Goal: Transaction & Acquisition: Purchase product/service

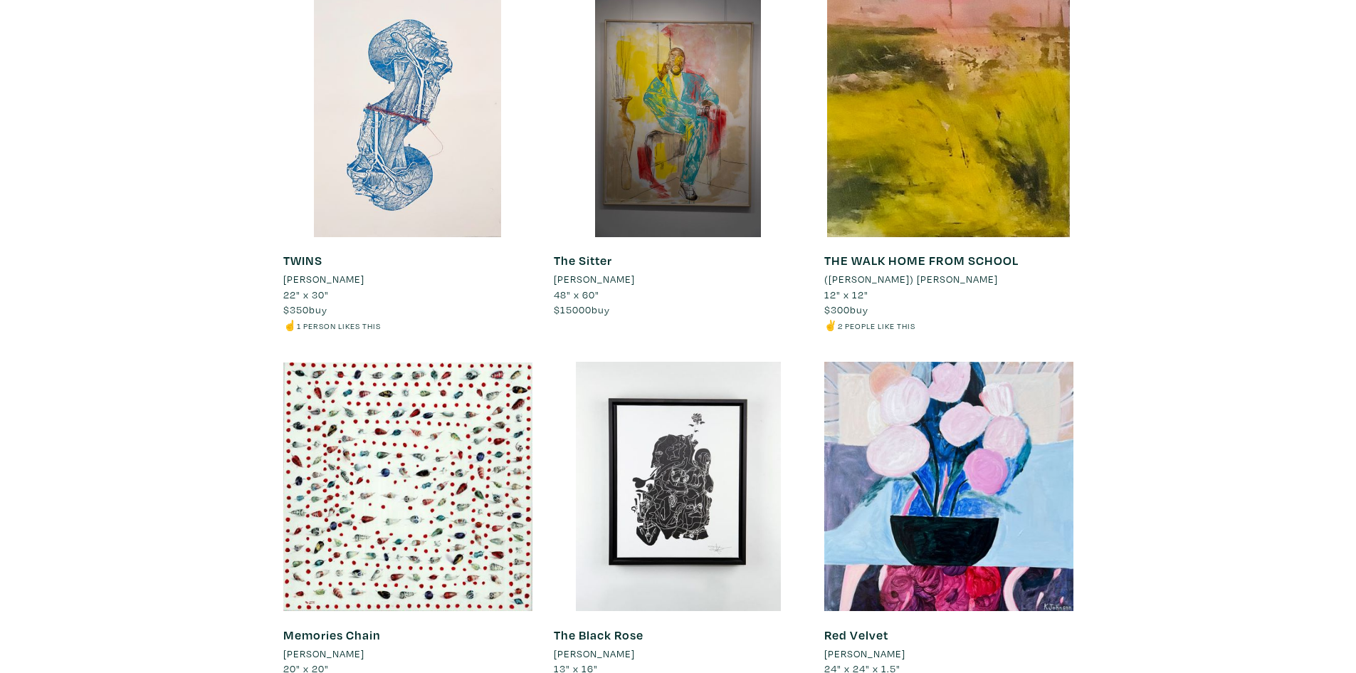
scroll to position [3631, 0]
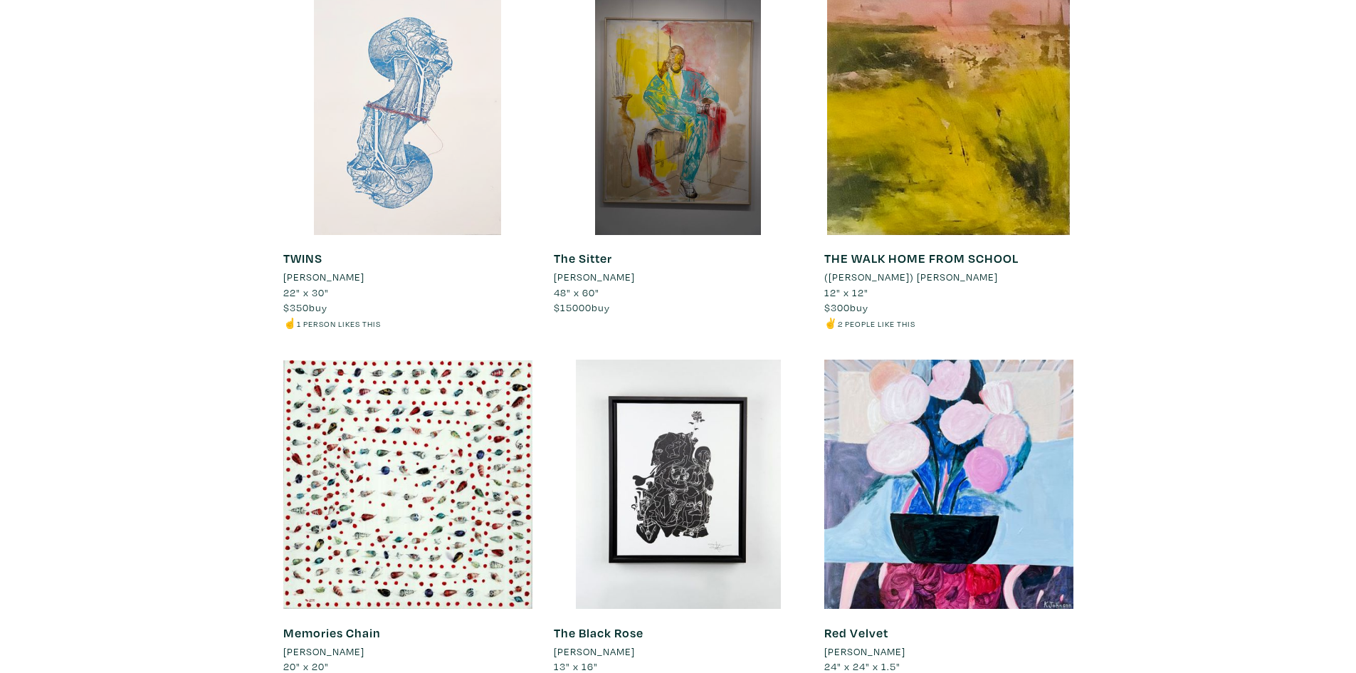
click at [429, 195] on div at bounding box center [407, 110] width 249 height 249
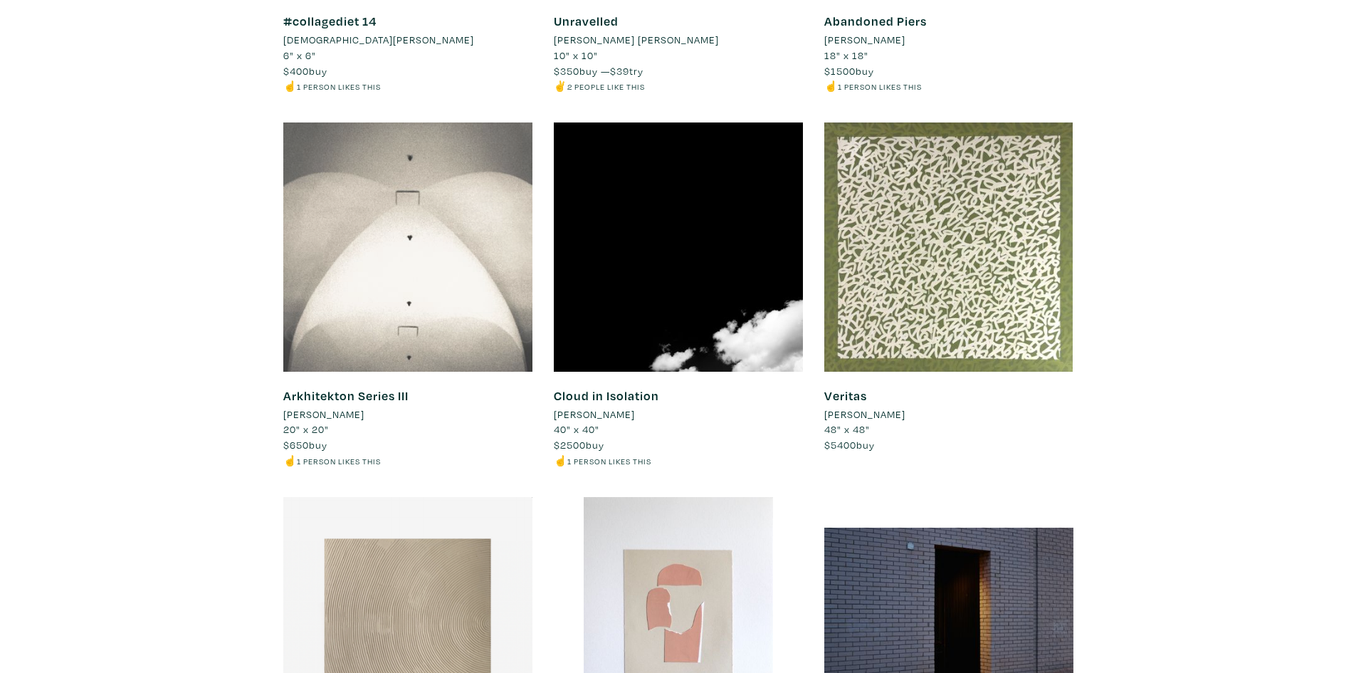
scroll to position [6906, 0]
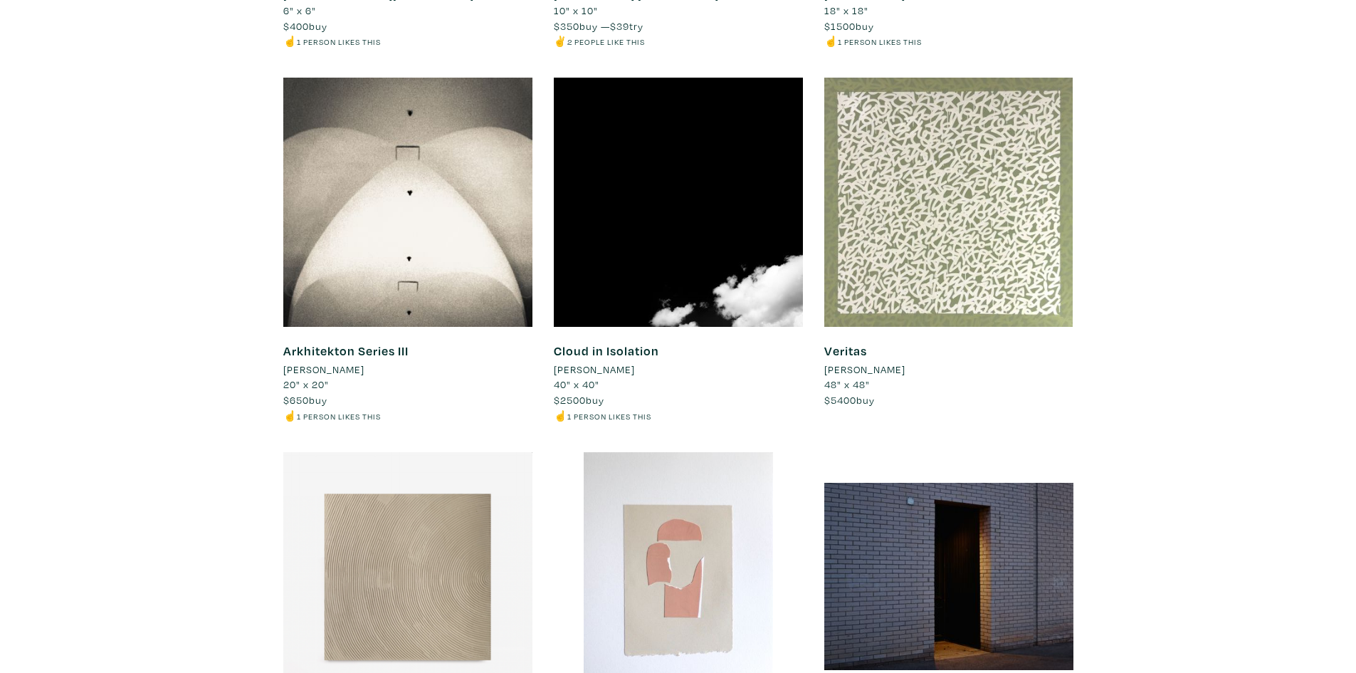
click at [1000, 251] on div at bounding box center [948, 202] width 249 height 249
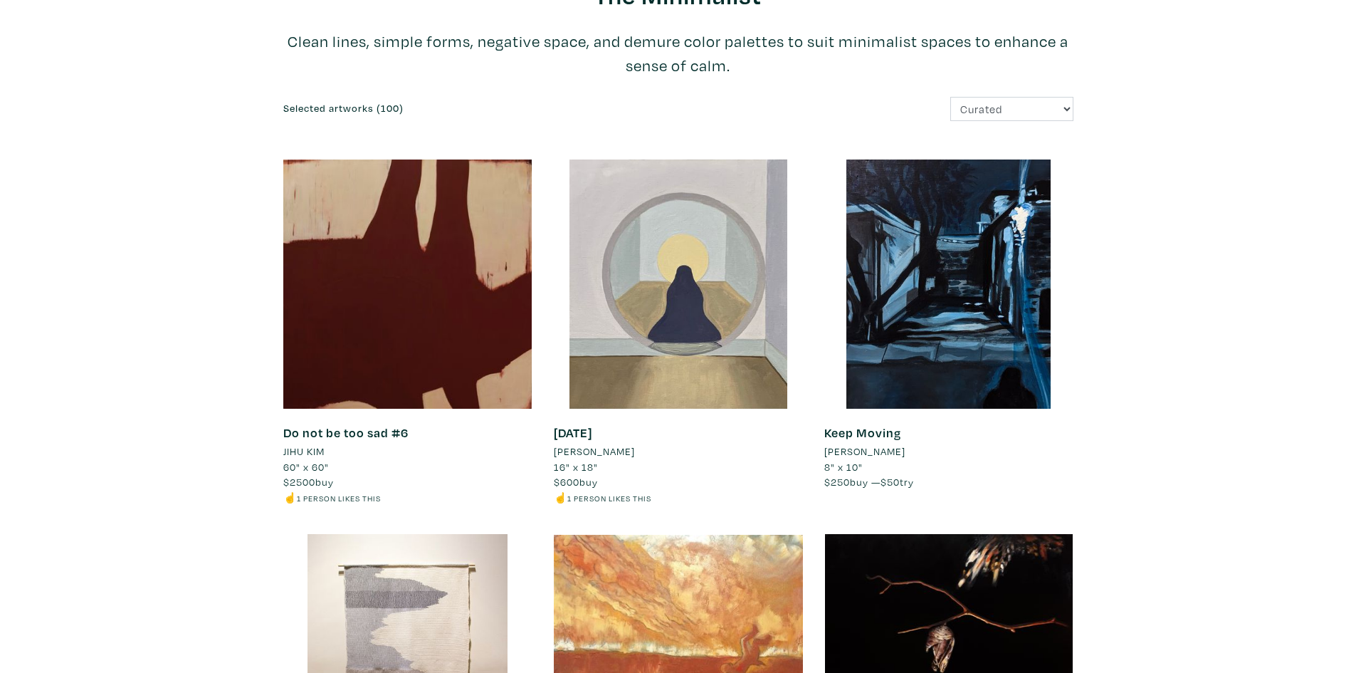
scroll to position [0, 0]
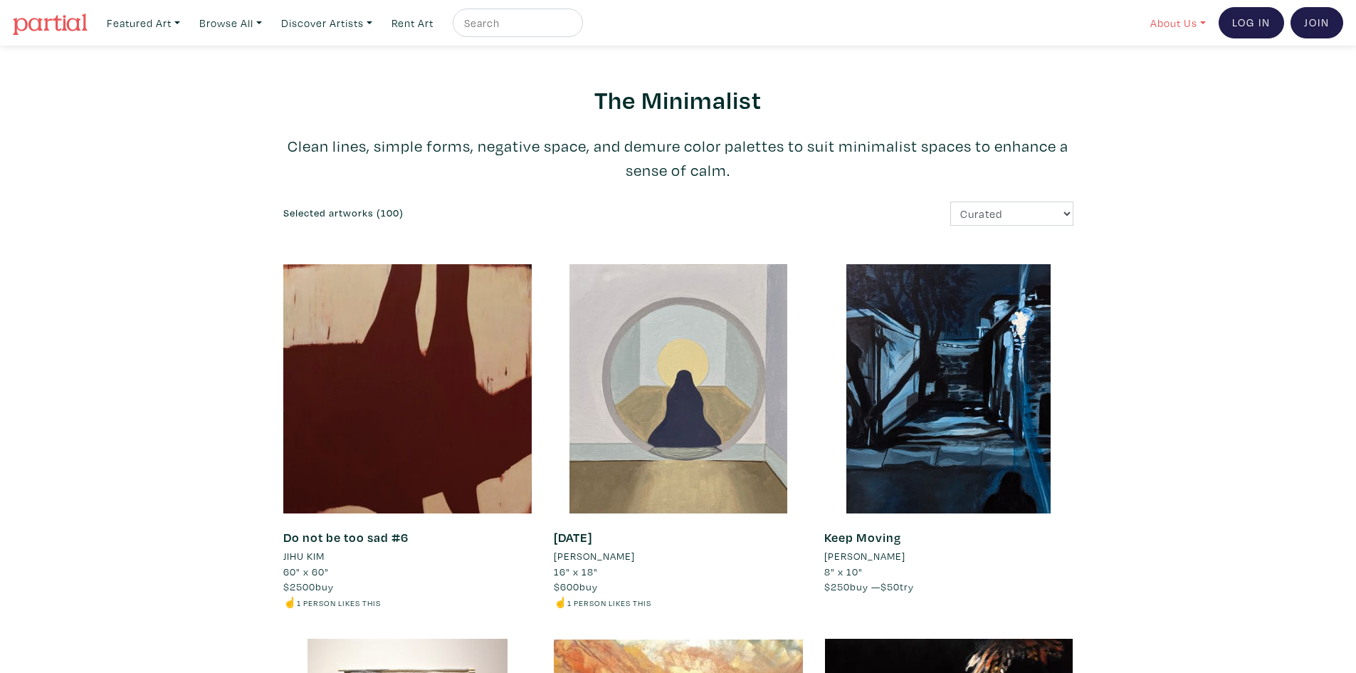
click at [1198, 23] on link "About Us" at bounding box center [1178, 23] width 68 height 29
click at [1173, 65] on link "About Us" at bounding box center [1216, 65] width 117 height 13
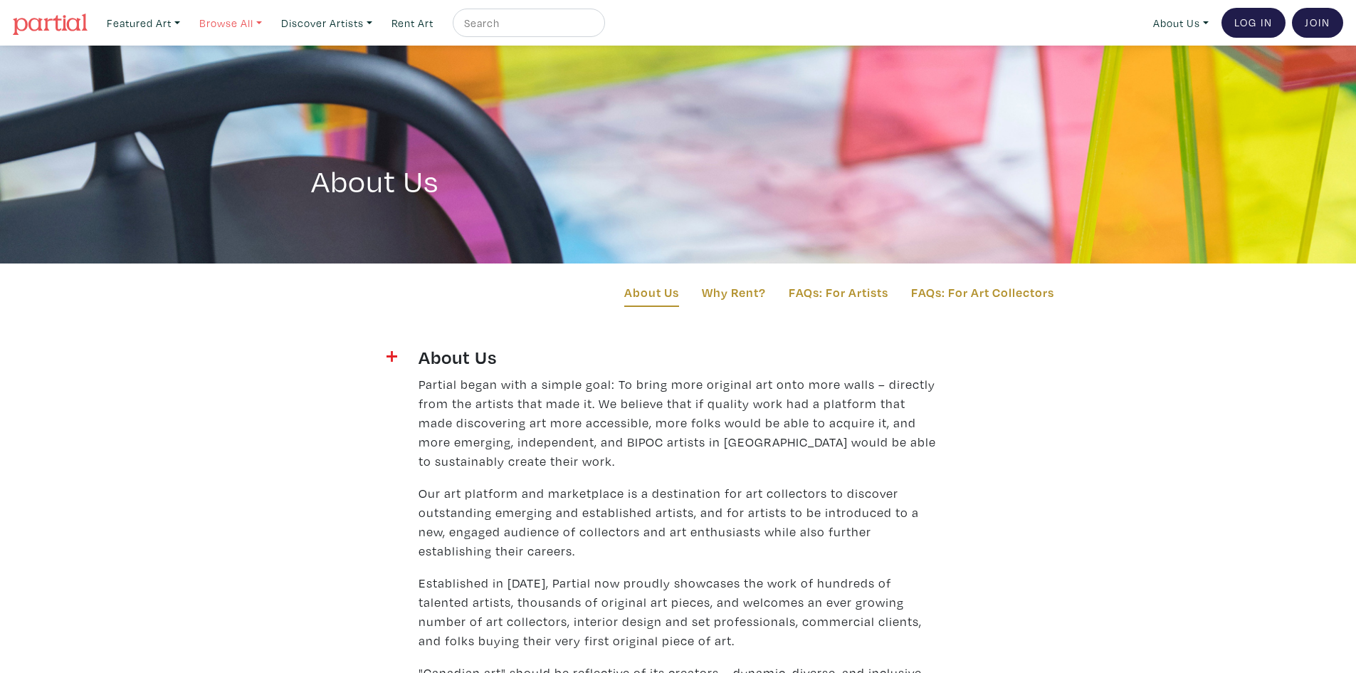
click at [257, 18] on link "Browse All" at bounding box center [230, 23] width 75 height 29
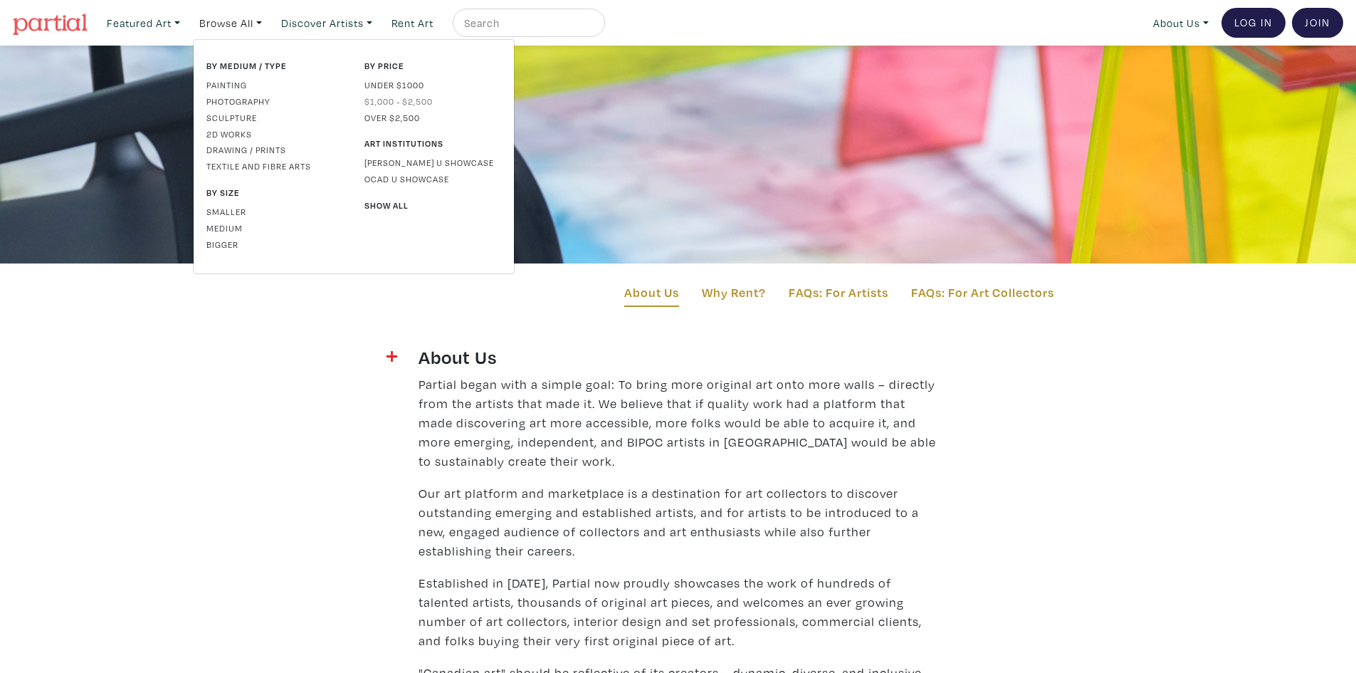
click at [379, 98] on link "$1,000 - $2,500" at bounding box center [433, 101] width 137 height 13
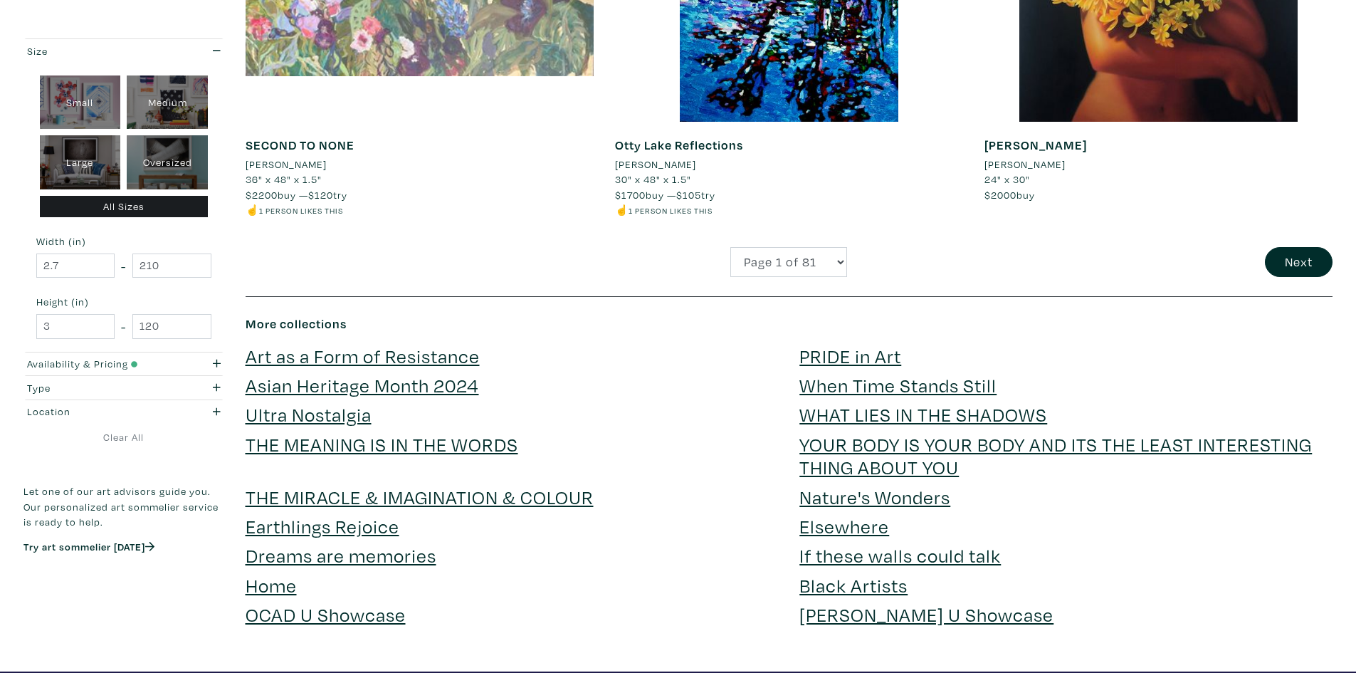
scroll to position [3773, 0]
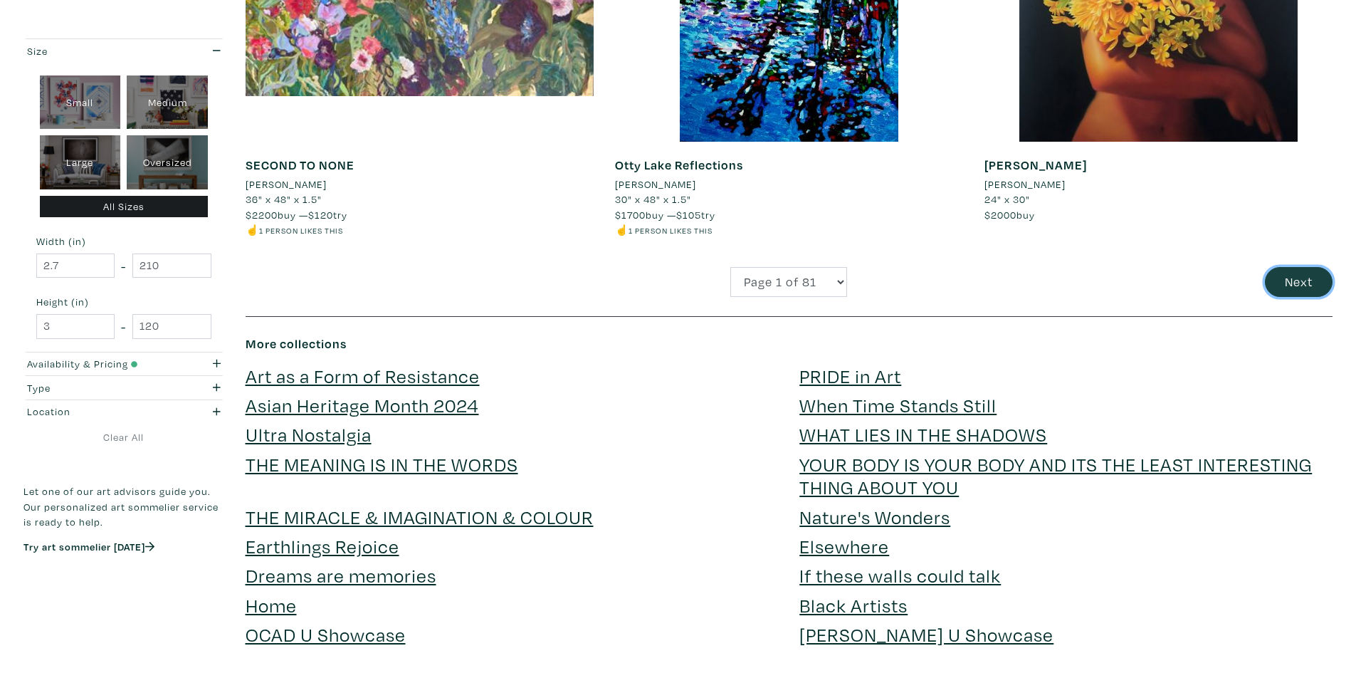
click at [1311, 284] on button "Next" at bounding box center [1299, 282] width 68 height 31
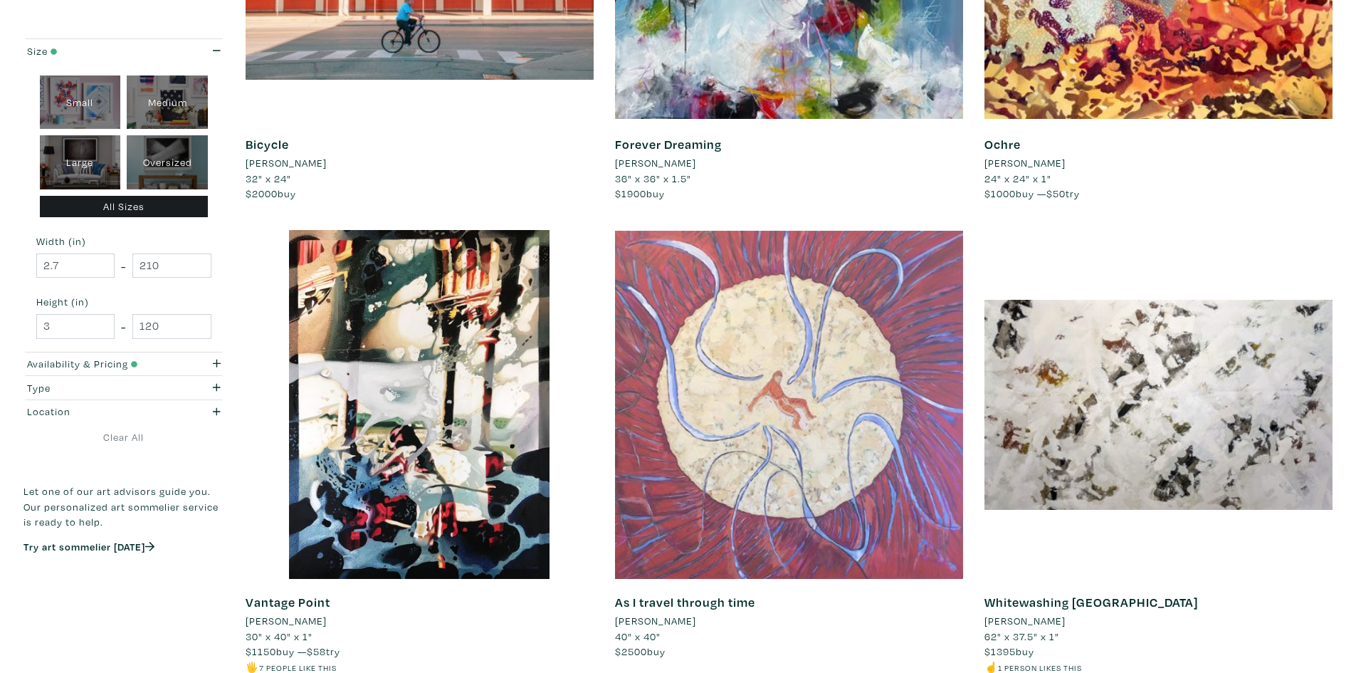
scroll to position [1495, 0]
